Goal: Check status: Check status

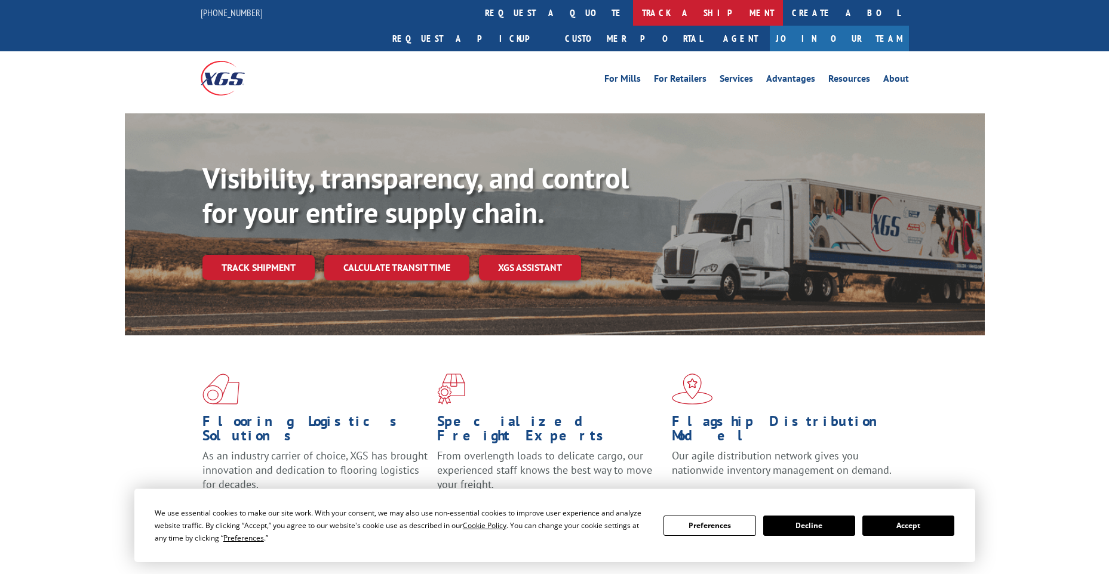
click at [633, 14] on link "track a shipment" at bounding box center [708, 13] width 150 height 26
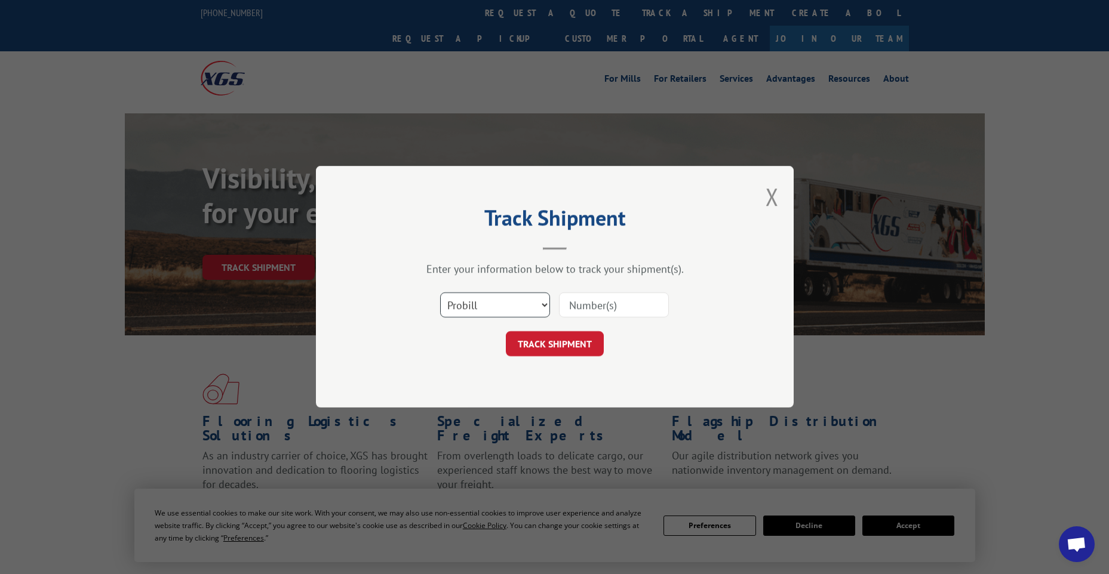
drag, startPoint x: 504, startPoint y: 309, endPoint x: 500, endPoint y: 316, distance: 8.3
click at [503, 309] on select "Select category... Probill BOL PO" at bounding box center [495, 305] width 110 height 25
select select "po"
click at [440, 293] on select "Select category... Probill BOL PO" at bounding box center [495, 305] width 110 height 25
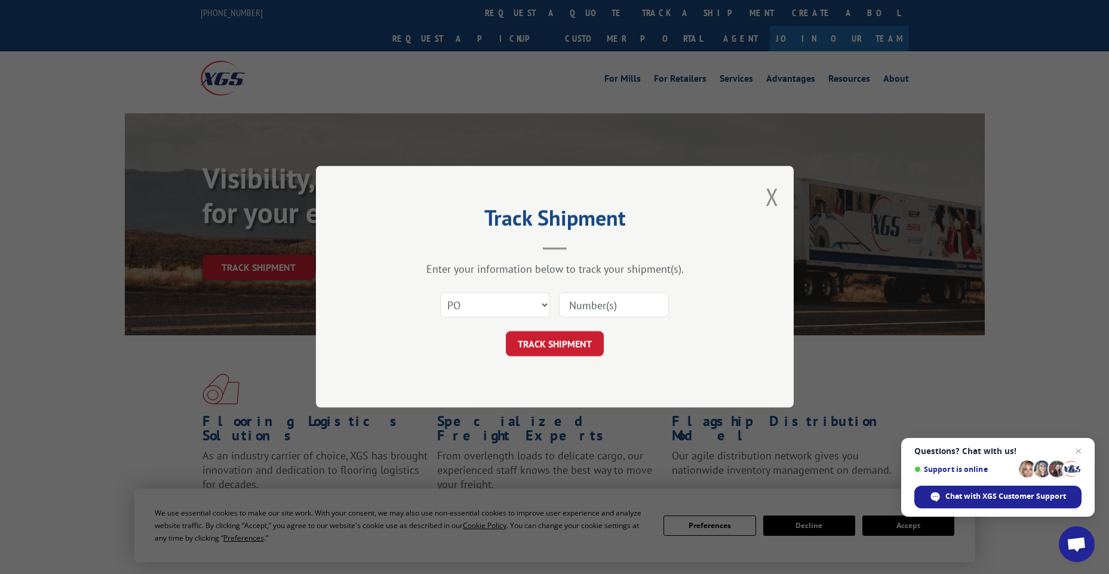
paste input "45525439"
click at [592, 308] on input "45525439" at bounding box center [614, 305] width 110 height 25
type input "45525439"
click button "TRACK SHIPMENT" at bounding box center [555, 344] width 98 height 25
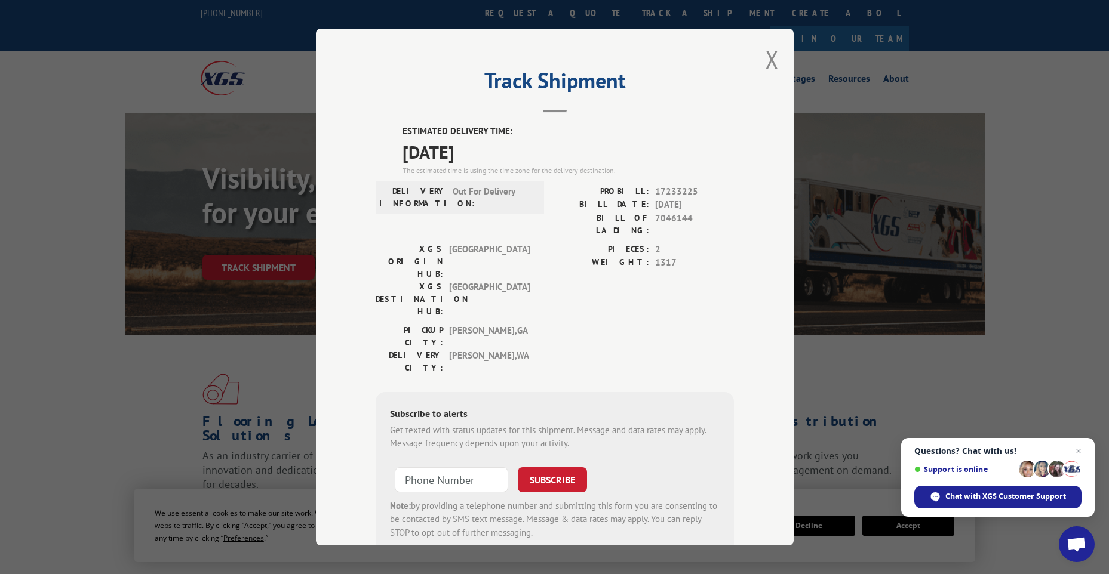
drag, startPoint x: 499, startPoint y: 149, endPoint x: 389, endPoint y: 128, distance: 111.2
click at [389, 128] on div "ESTIMATED DELIVERY TIME: [DATE] The estimated time is using the time zone for t…" at bounding box center [555, 339] width 358 height 429
copy div "ESTIMATED DELIVERY TIME: [DATE]"
click at [765, 64] on button "Close modal" at bounding box center [771, 60] width 13 height 32
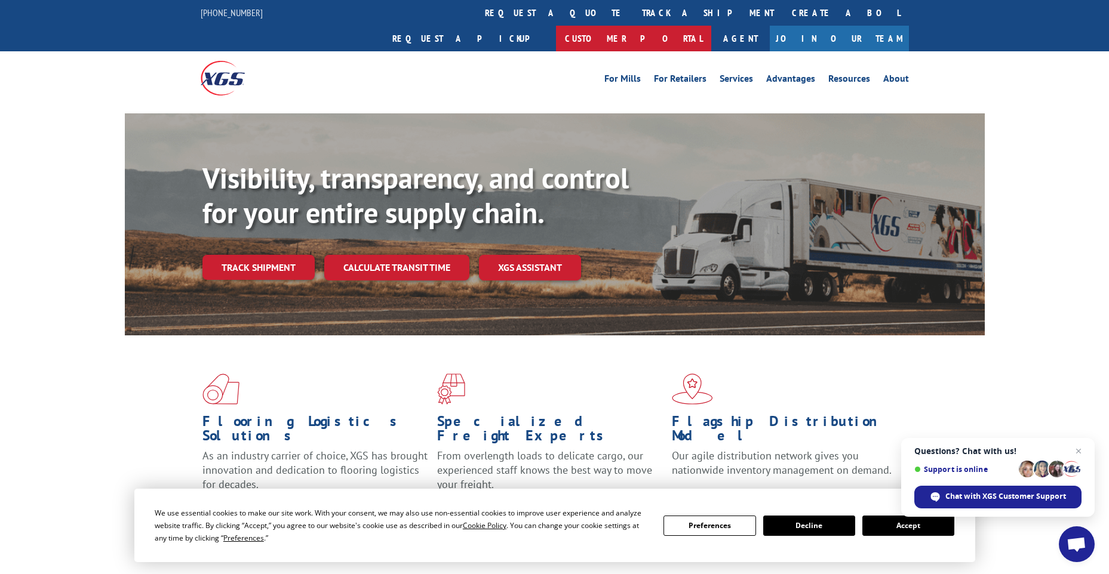
click at [711, 26] on link "Customer Portal" at bounding box center [633, 39] width 155 height 26
